Goal: Information Seeking & Learning: Learn about a topic

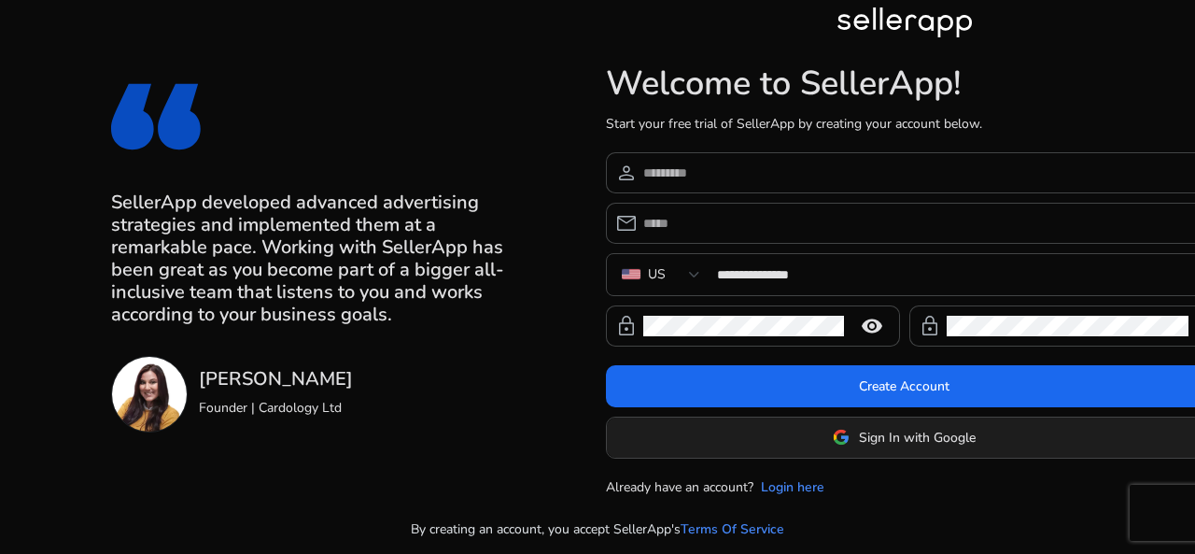
click at [821, 425] on span at bounding box center [905, 436] width 596 height 45
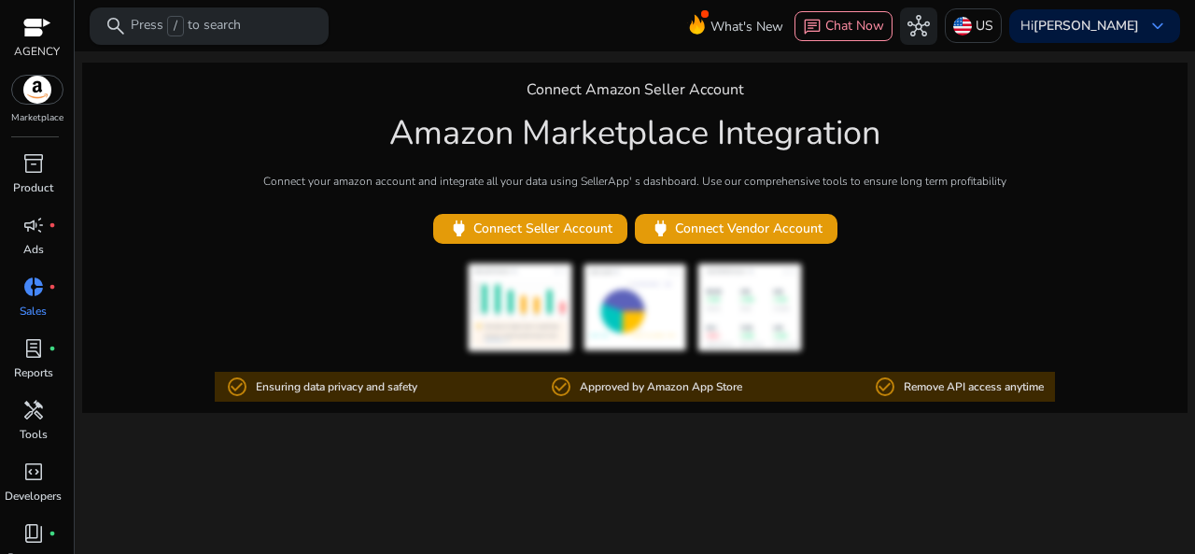
click at [234, 36] on div "search Press / to search" at bounding box center [209, 25] width 239 height 37
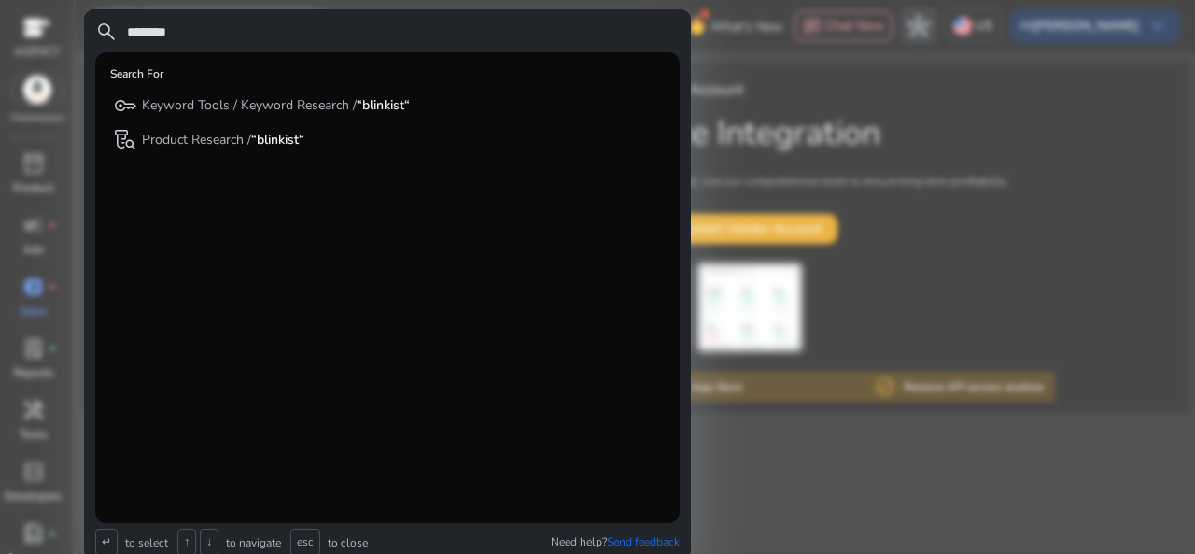
type input "********"
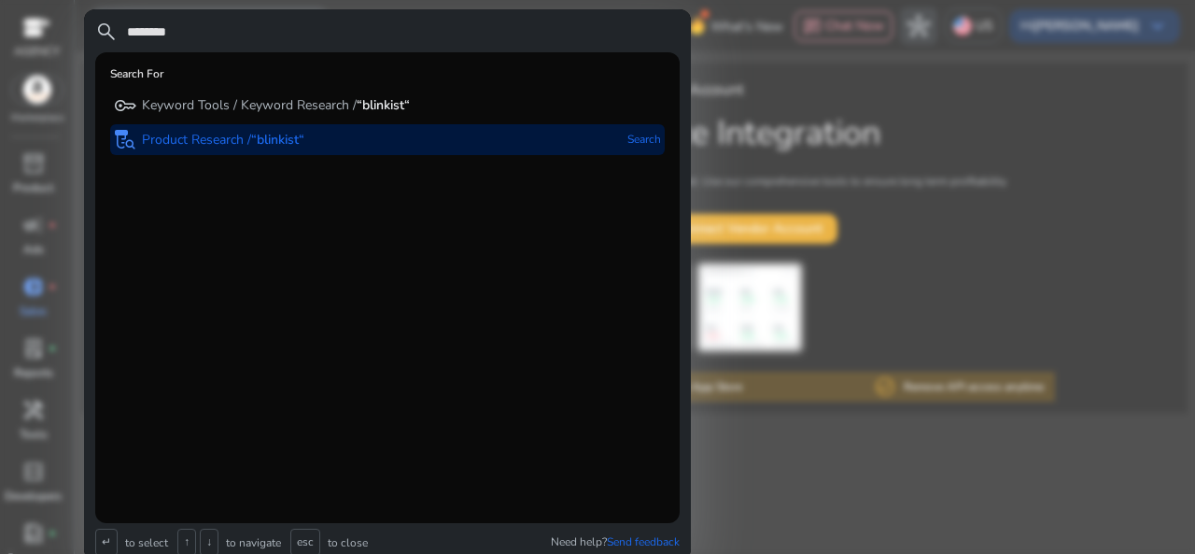
click at [274, 135] on b "“blinkist“" at bounding box center [277, 140] width 53 height 18
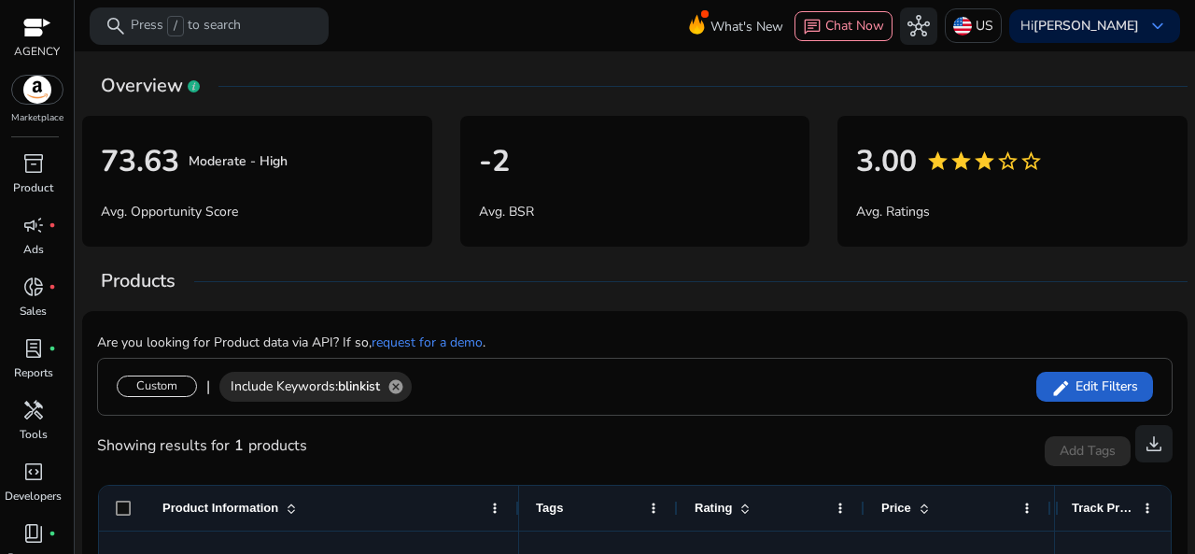
click at [1079, 389] on span "Edit Filters" at bounding box center [1104, 386] width 67 height 19
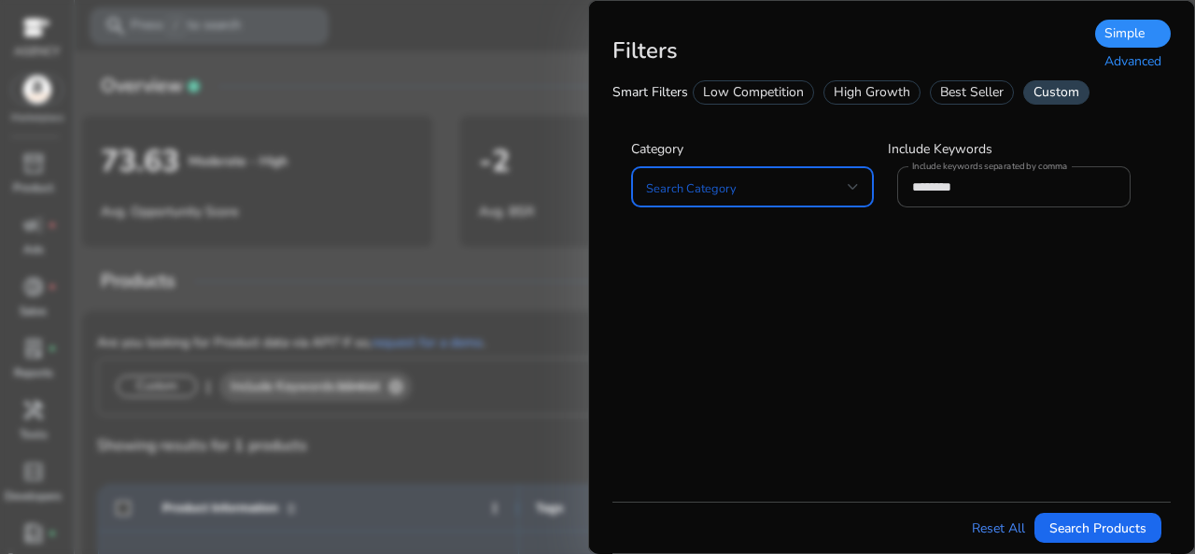
click at [801, 189] on span at bounding box center [747, 186] width 202 height 21
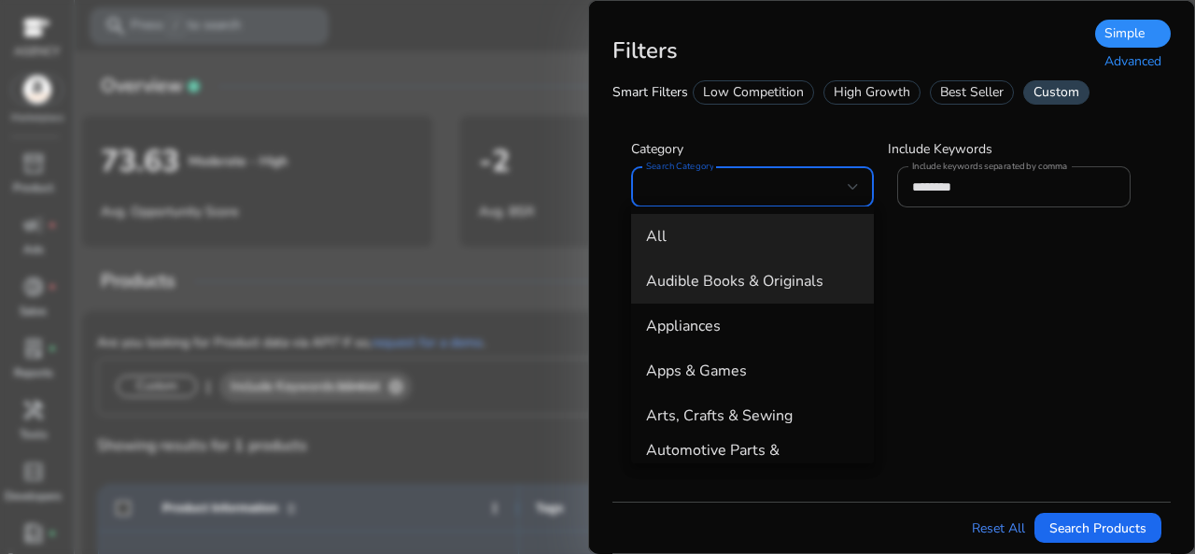
click at [709, 281] on span "Audible Books & Originals" at bounding box center [752, 281] width 213 height 21
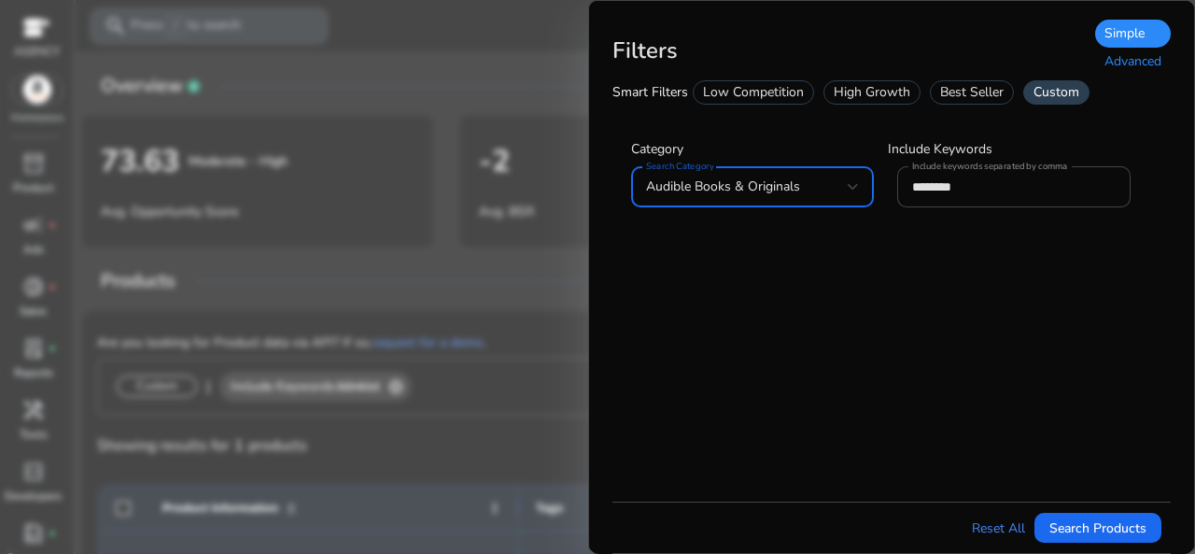
click at [952, 93] on div "Best Seller" at bounding box center [972, 92] width 84 height 24
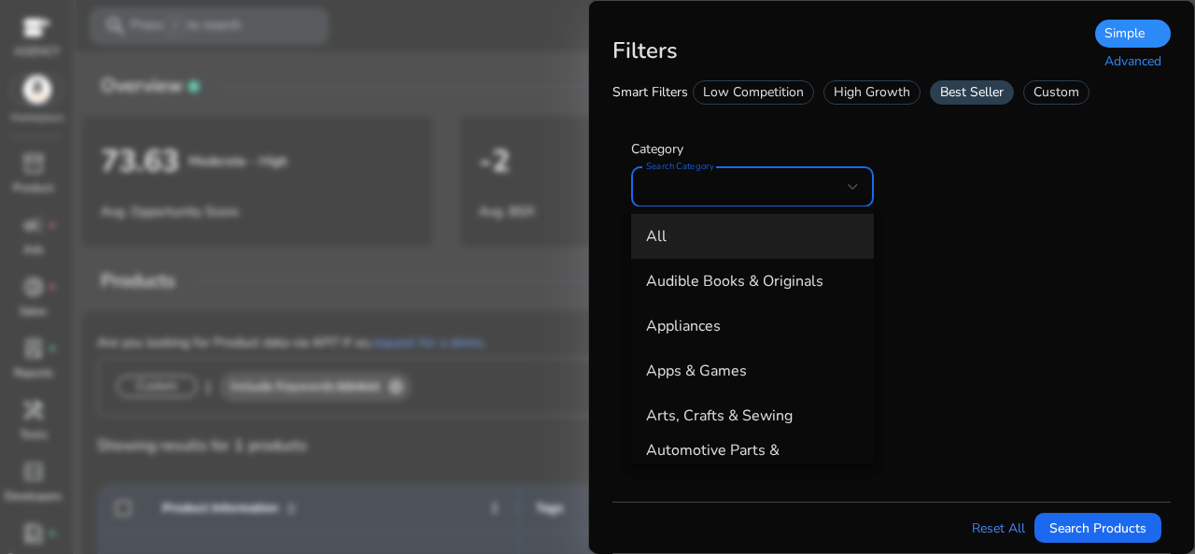
click at [724, 193] on div at bounding box center [597, 277] width 1195 height 554
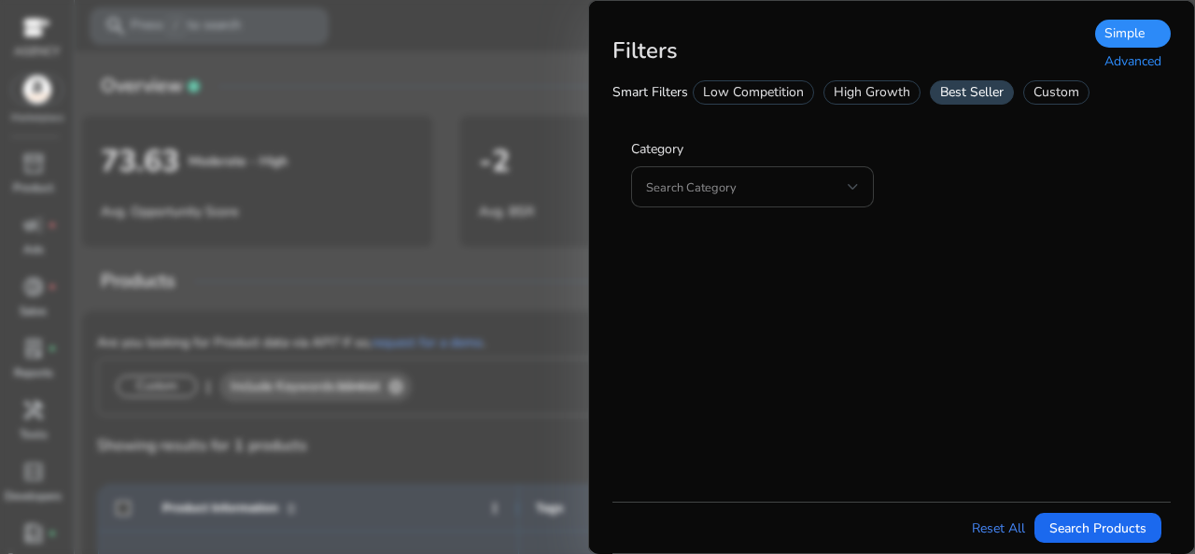
click at [720, 191] on span at bounding box center [747, 186] width 202 height 21
click at [720, 191] on div at bounding box center [747, 186] width 202 height 21
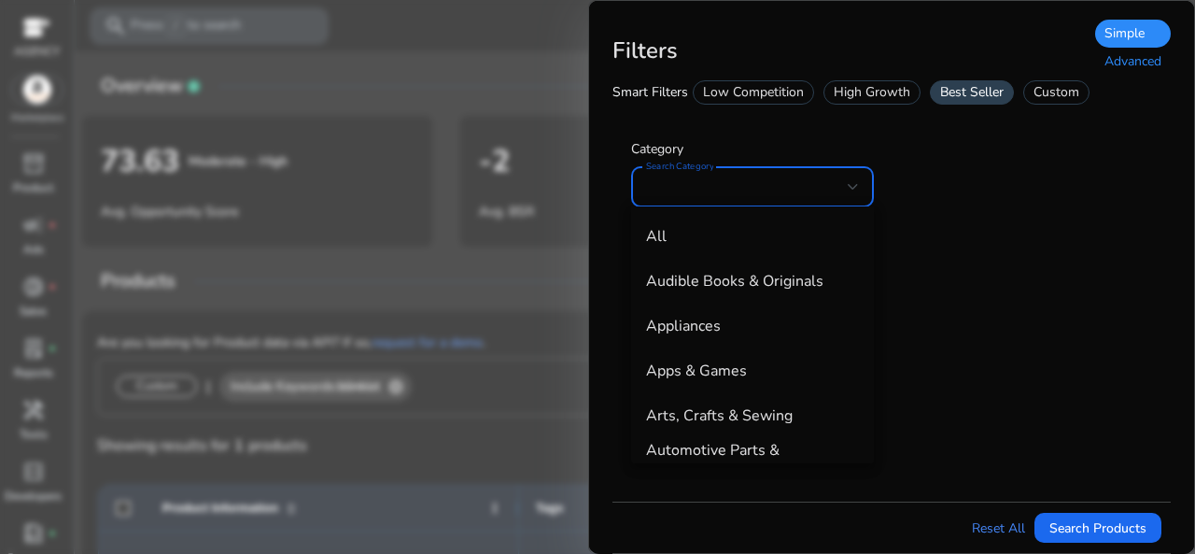
scroll to position [916, 0]
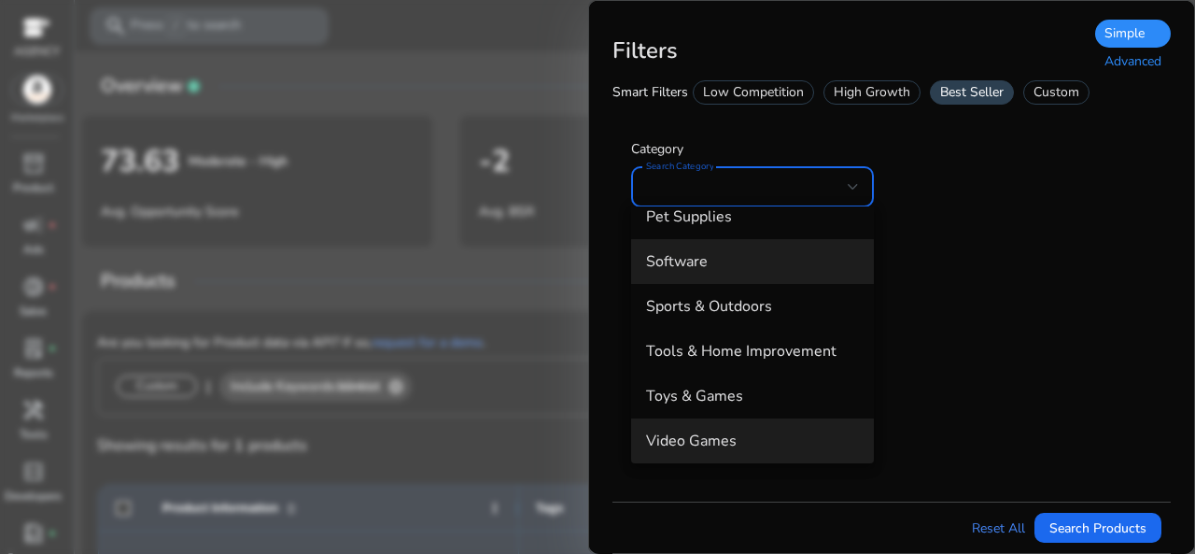
click at [866, 268] on mat-option "Software" at bounding box center [752, 261] width 243 height 45
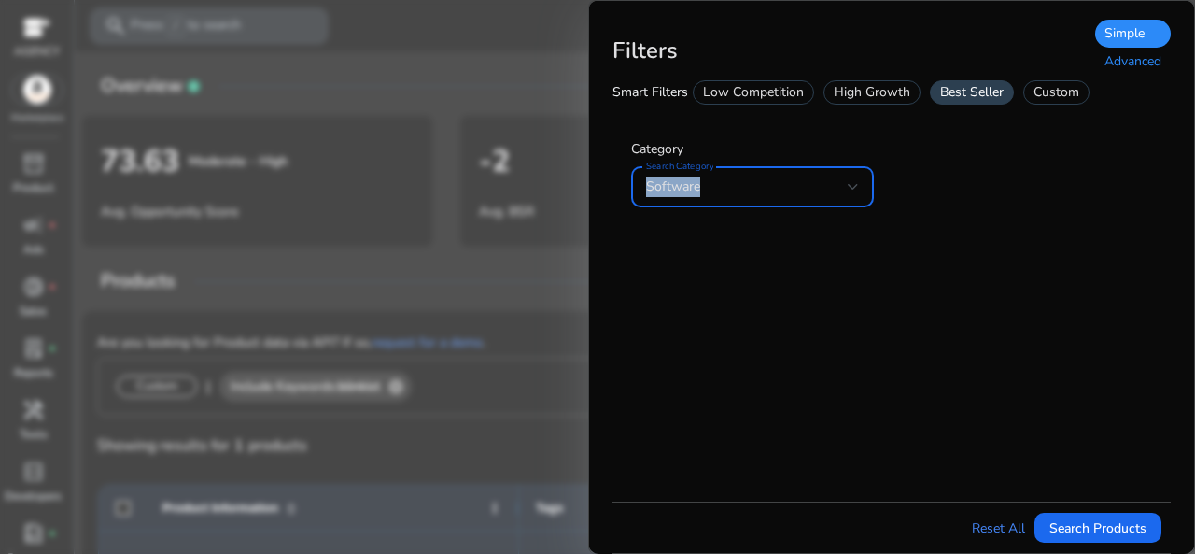
click at [853, 191] on div at bounding box center [853, 186] width 11 height 22
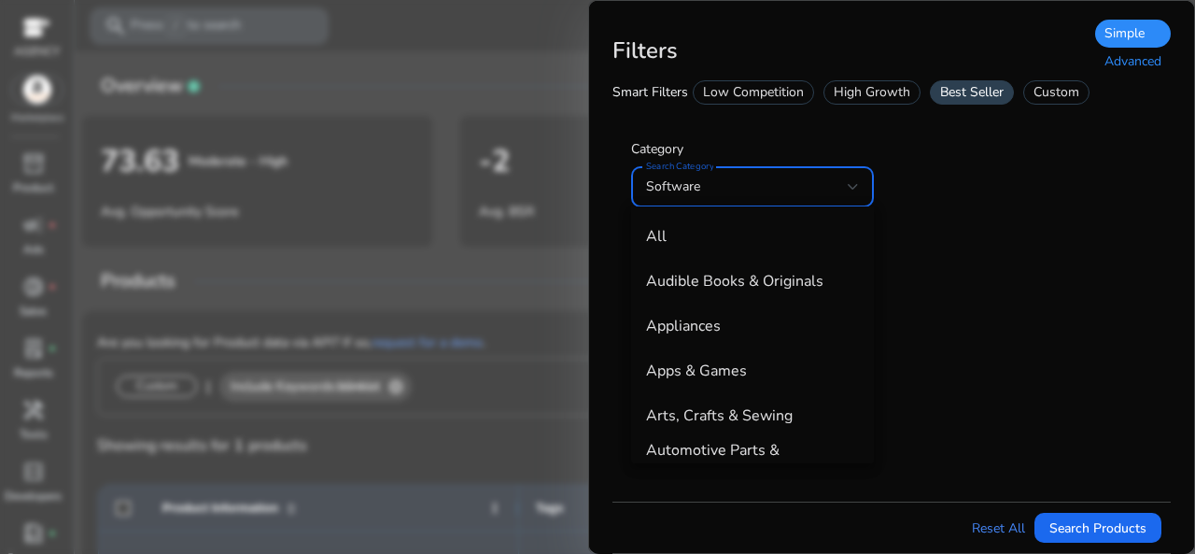
scroll to position [736, 0]
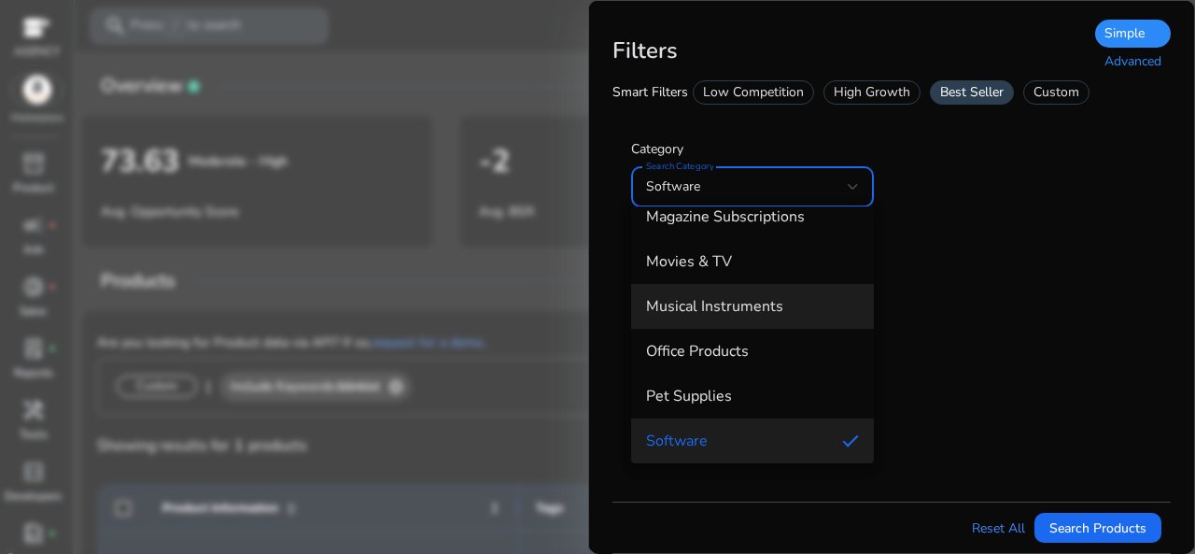
click at [865, 327] on mat-option "Musical Instruments" at bounding box center [752, 306] width 243 height 45
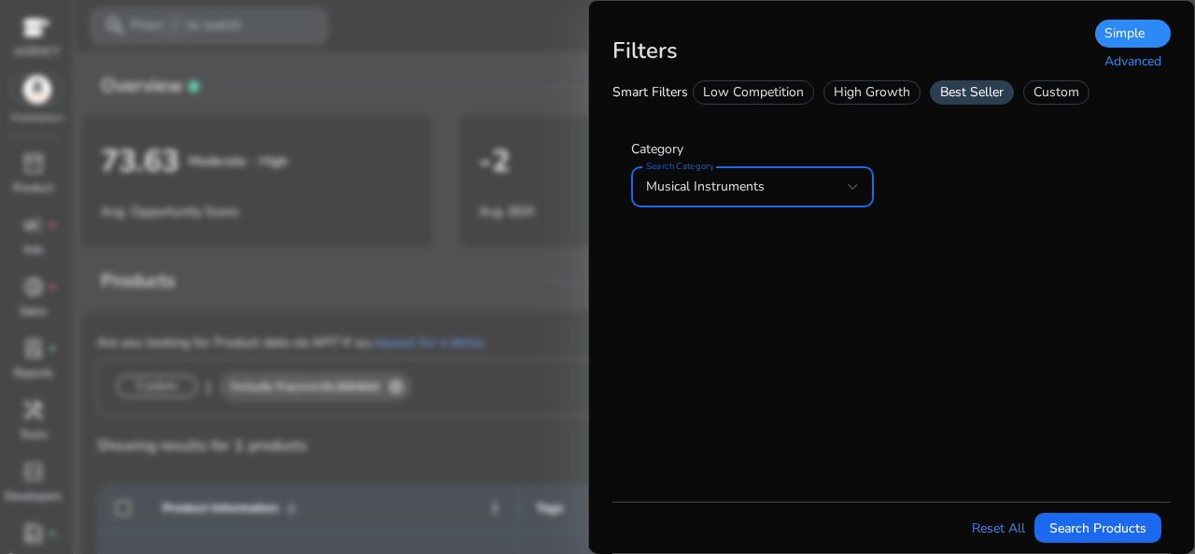
click at [714, 199] on div "Musical Instruments" at bounding box center [752, 186] width 213 height 41
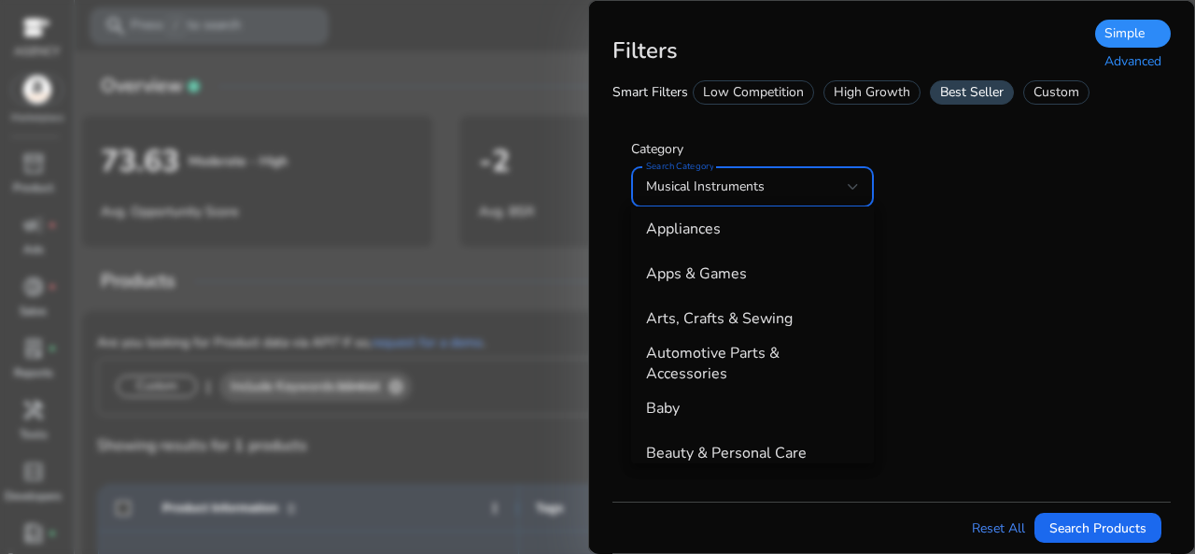
scroll to position [52, 0]
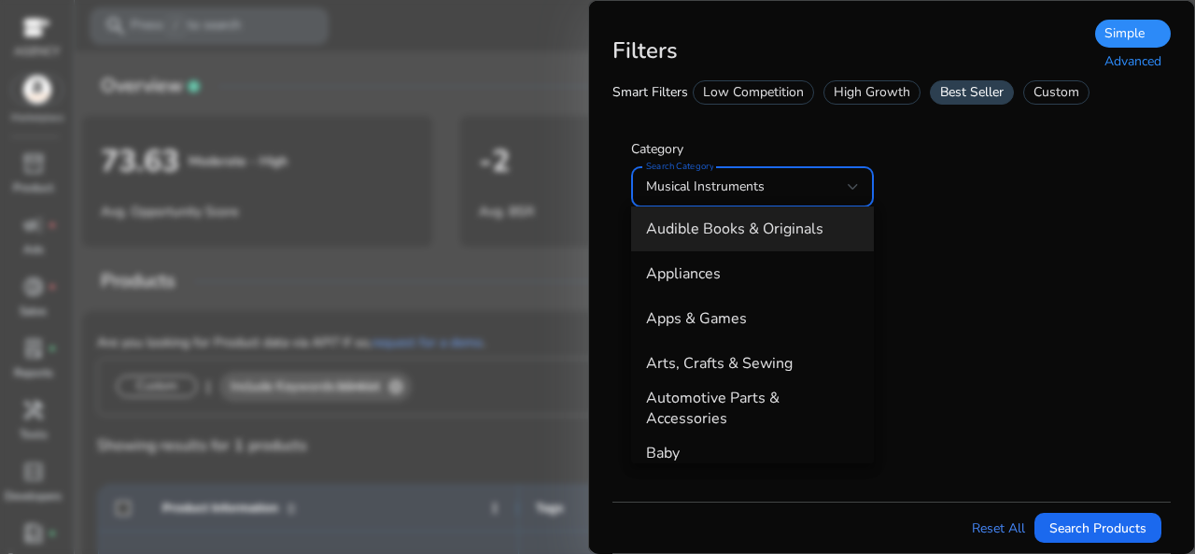
click at [809, 231] on span "Audible Books & Originals" at bounding box center [752, 228] width 213 height 21
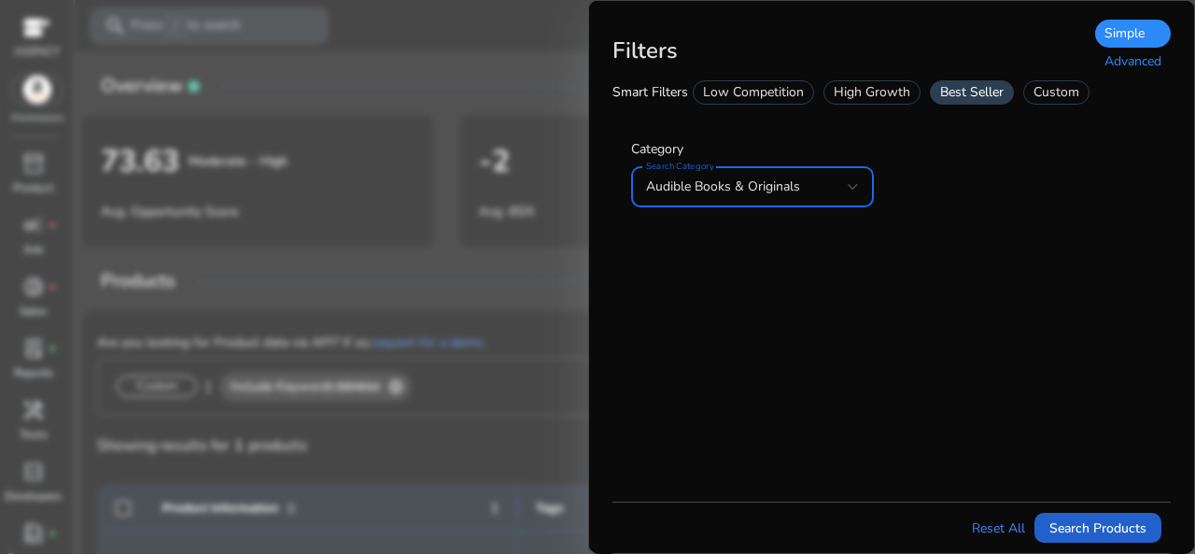
click at [1106, 527] on span "Search Products" at bounding box center [1097, 528] width 97 height 20
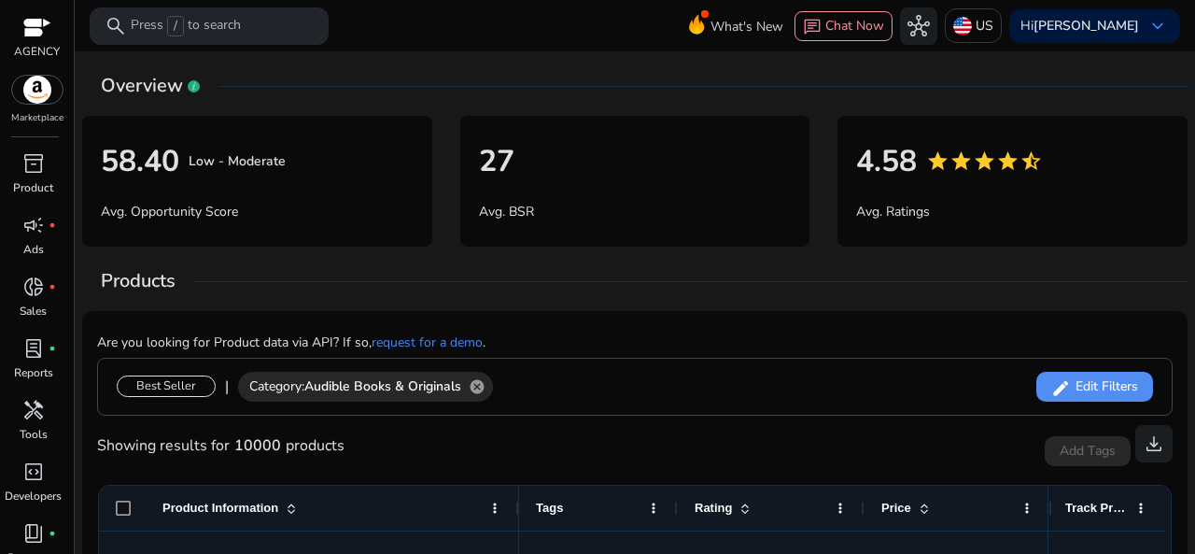
click at [815, 335] on div "Are you looking for Product data via API? If so, request for a demo ." at bounding box center [634, 342] width 1075 height 32
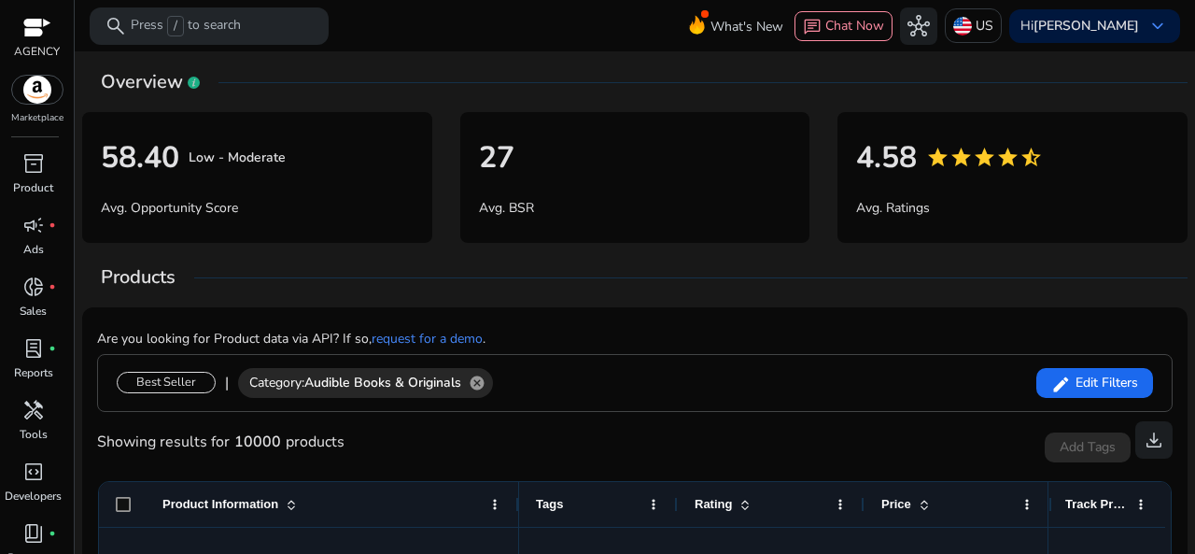
scroll to position [0, 0]
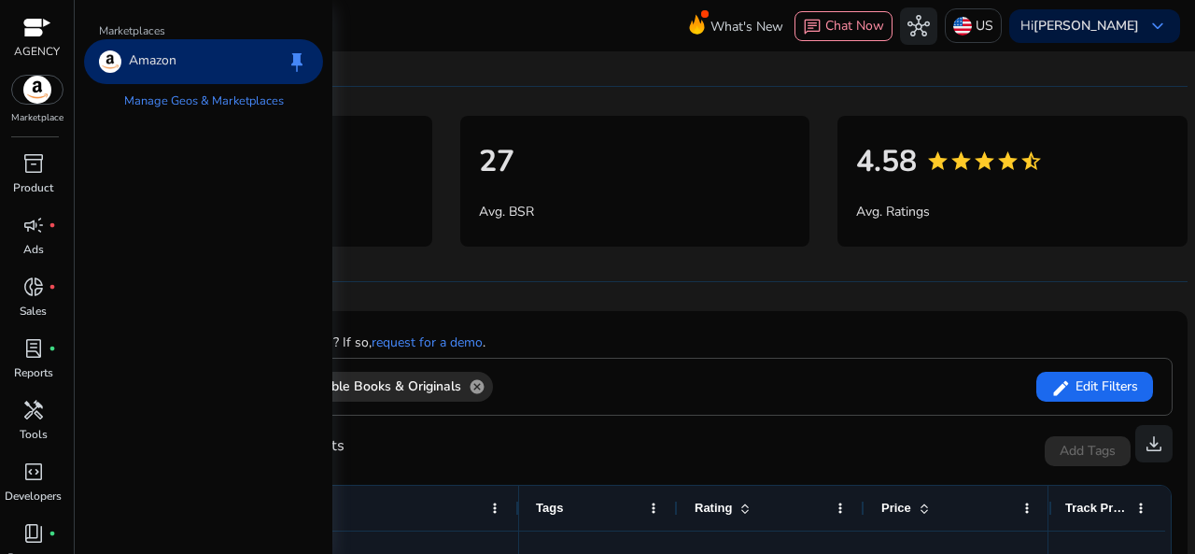
click at [21, 92] on img at bounding box center [37, 90] width 50 height 28
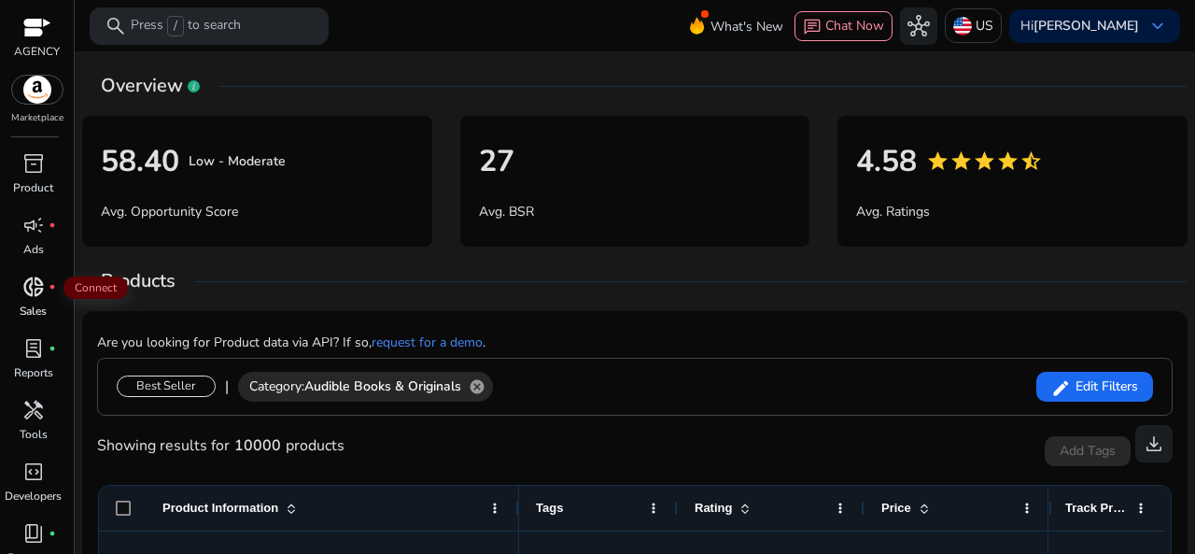
click at [39, 296] on span "donut_small" at bounding box center [33, 286] width 22 height 22
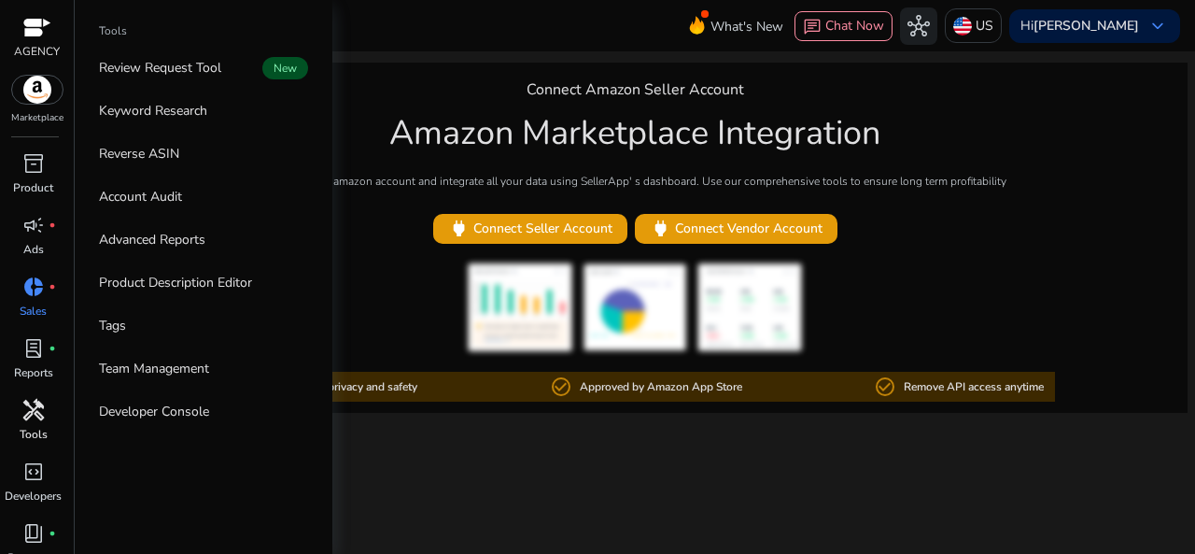
click at [22, 410] on span "handyman" at bounding box center [33, 410] width 22 height 22
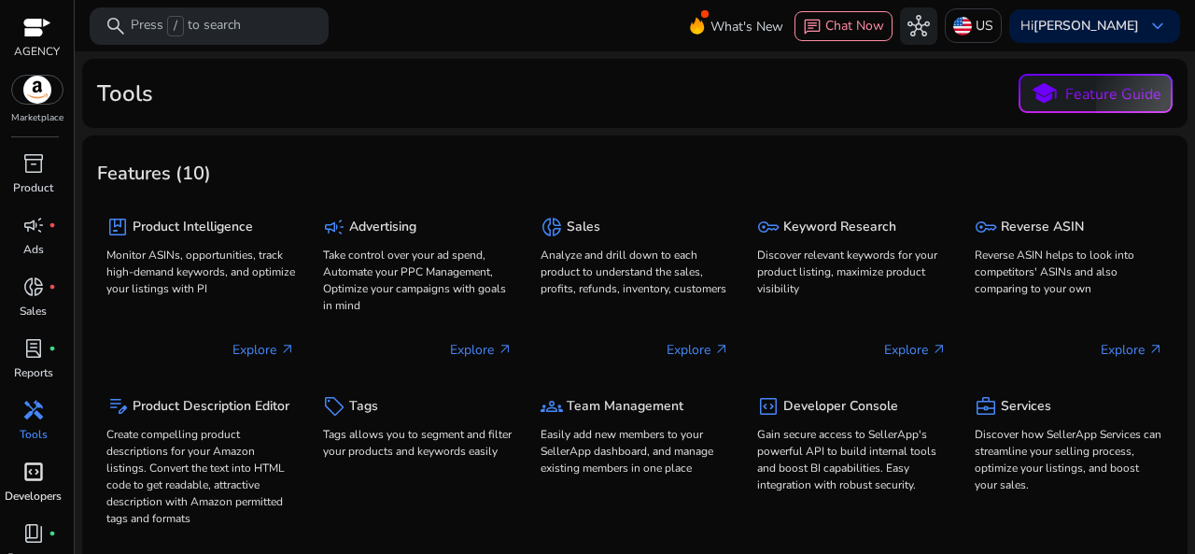
click at [35, 464] on span "code_blocks" at bounding box center [33, 471] width 22 height 22
